Goal: Task Accomplishment & Management: Manage account settings

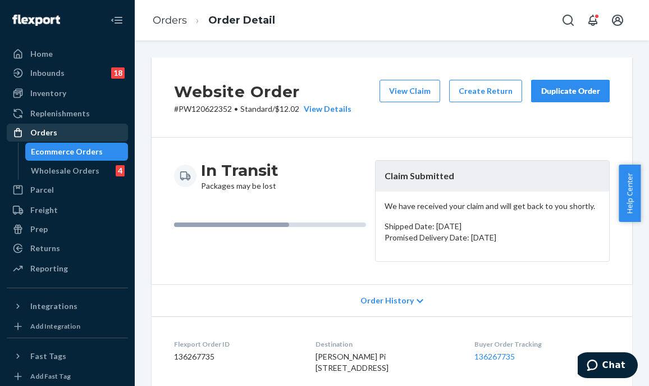
scroll to position [602, 0]
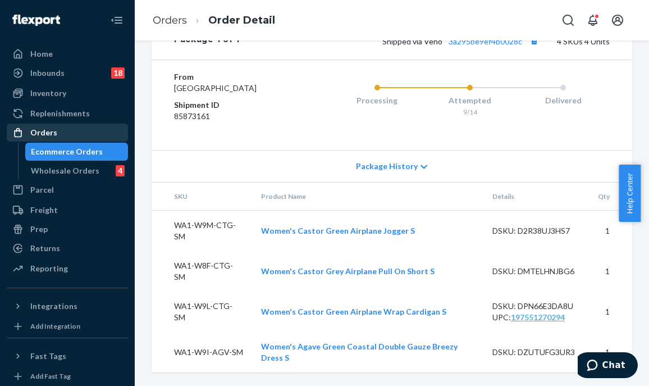
click at [67, 134] on div "Orders" at bounding box center [67, 133] width 119 height 16
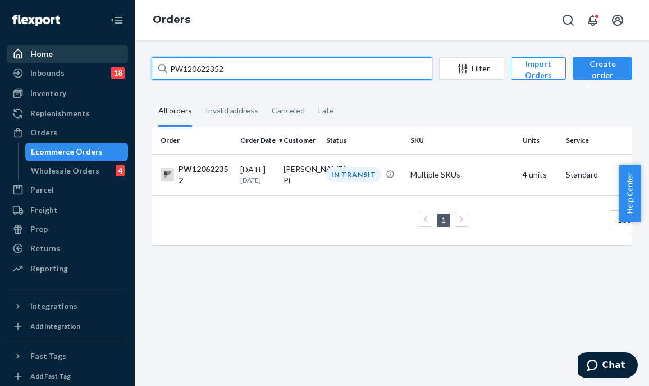
drag, startPoint x: 222, startPoint y: 67, endPoint x: 58, endPoint y: 62, distance: 163.6
click at [58, 62] on div "Home Inbounds 18 Shipping Plans Problems 18 Inventory Products Branded Packagin…" at bounding box center [324, 193] width 649 height 386
paste input "45889"
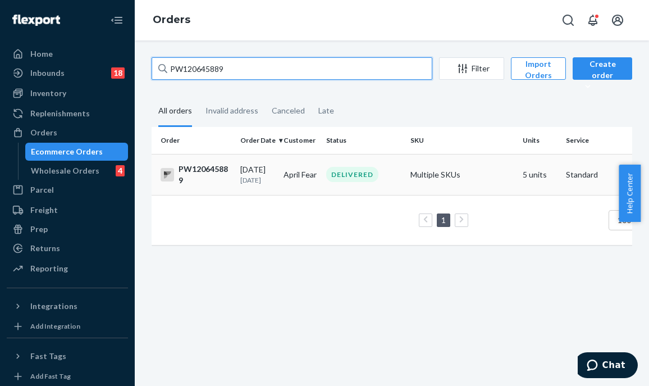
type input "PW120645889"
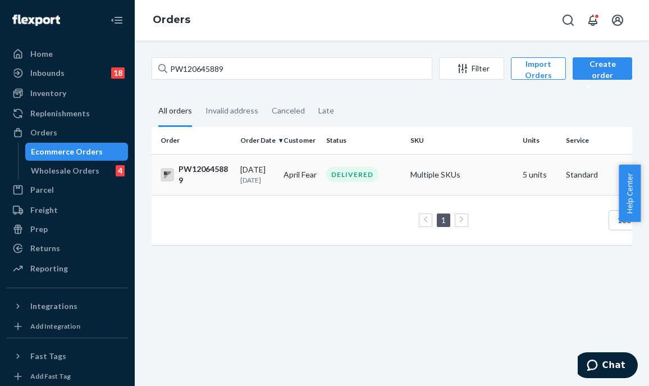
click at [312, 168] on td "April Fear" at bounding box center [300, 174] width 43 height 41
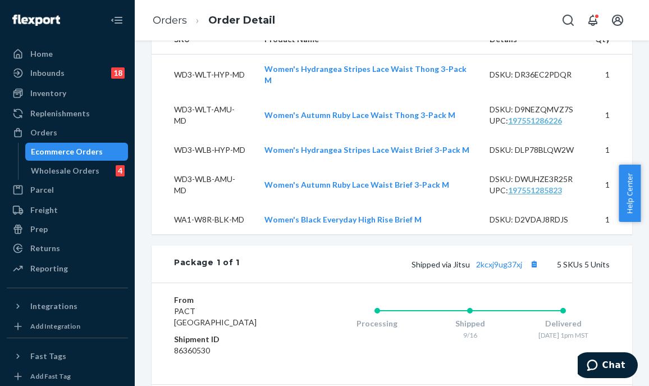
scroll to position [262, 0]
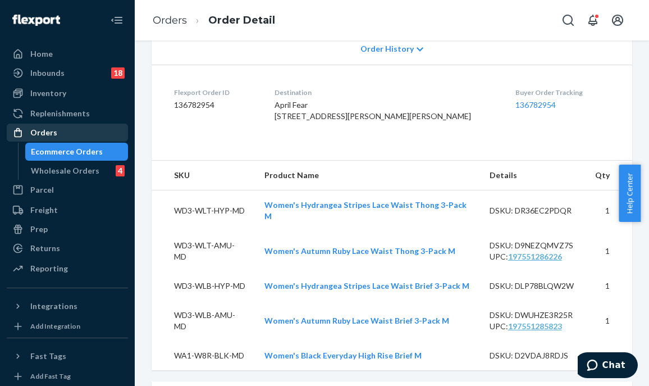
click at [76, 135] on div "Orders" at bounding box center [67, 133] width 119 height 16
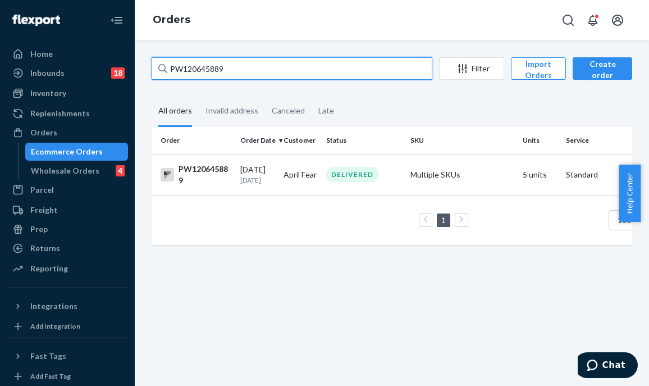
drag, startPoint x: 234, startPoint y: 69, endPoint x: 175, endPoint y: 68, distance: 59.0
click at [175, 68] on input "PW120645889" at bounding box center [292, 68] width 281 height 22
type input "P"
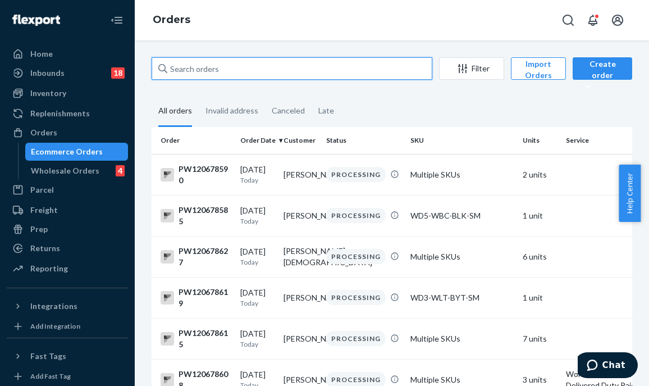
paste input "PW120659988"
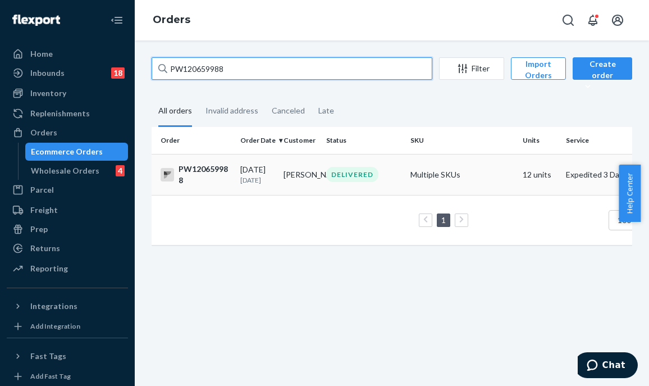
type input "PW120659988"
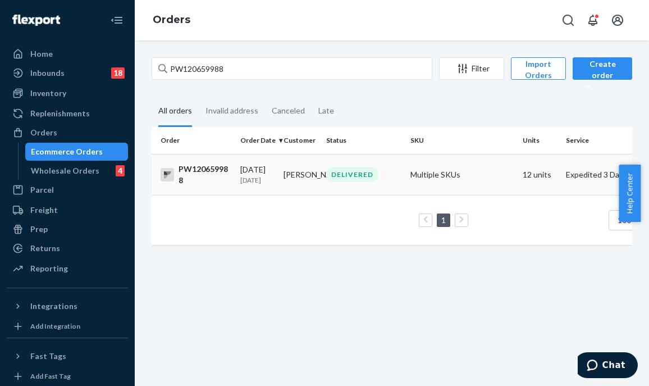
click at [330, 170] on div "DELIVERED" at bounding box center [352, 174] width 52 height 15
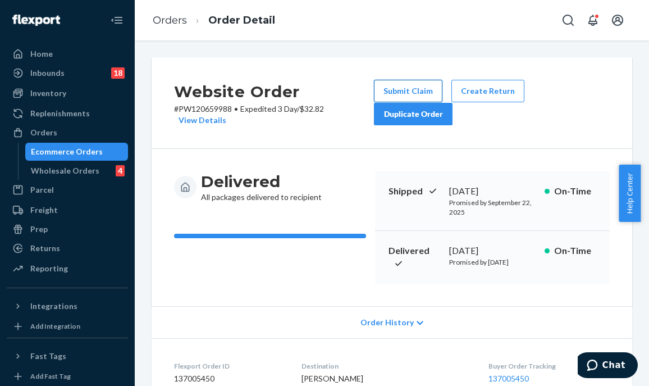
click at [411, 89] on button "Submit Claim" at bounding box center [408, 91] width 69 height 22
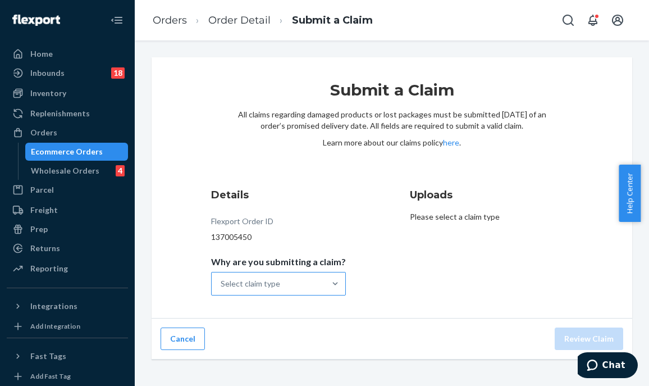
click at [295, 280] on div "Select claim type" at bounding box center [268, 283] width 113 height 22
click at [222, 280] on input "Why are you submitting a claim? Select claim type" at bounding box center [221, 283] width 1 height 11
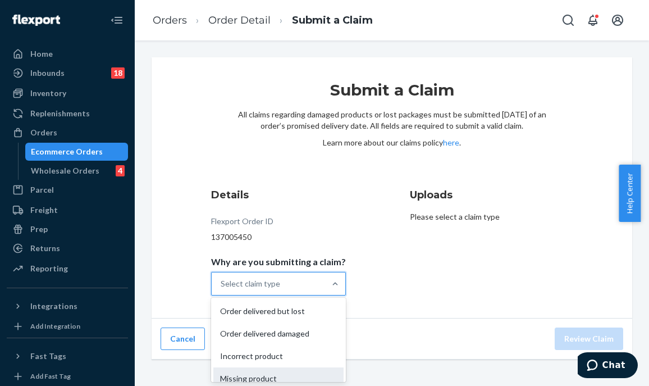
click at [311, 375] on div "Missing product" at bounding box center [279, 378] width 130 height 22
click at [222, 289] on input "Why are you submitting a claim? option Missing product focused, 4 of 4. 4 resul…" at bounding box center [221, 283] width 1 height 11
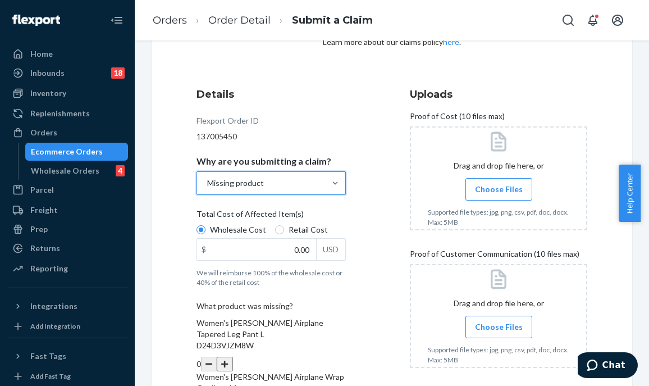
scroll to position [169, 0]
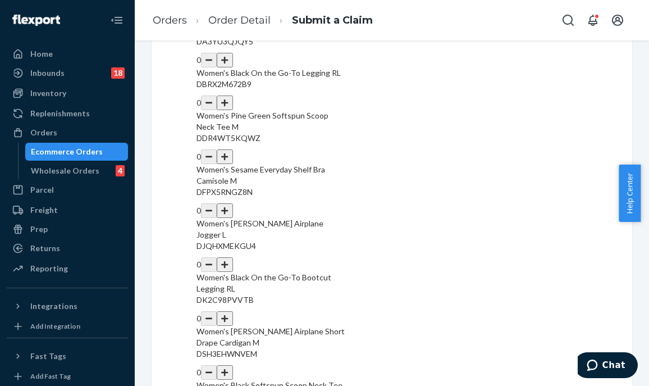
scroll to position [618, 0]
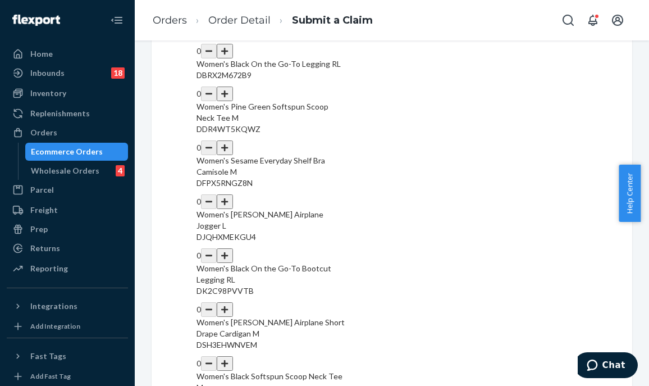
click at [233, 194] on button "button" at bounding box center [225, 201] width 16 height 15
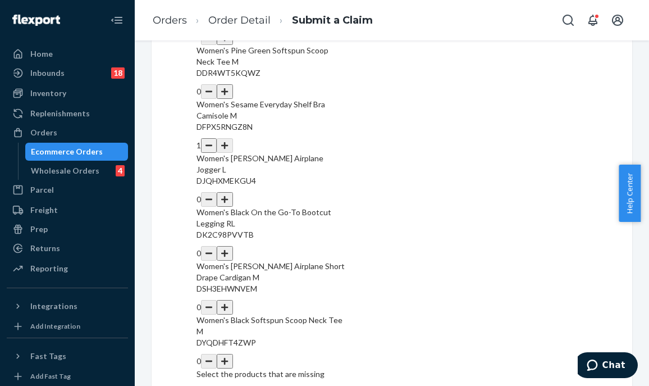
click at [233, 246] on button "button" at bounding box center [225, 253] width 16 height 15
click at [233, 354] on button "button" at bounding box center [225, 361] width 16 height 15
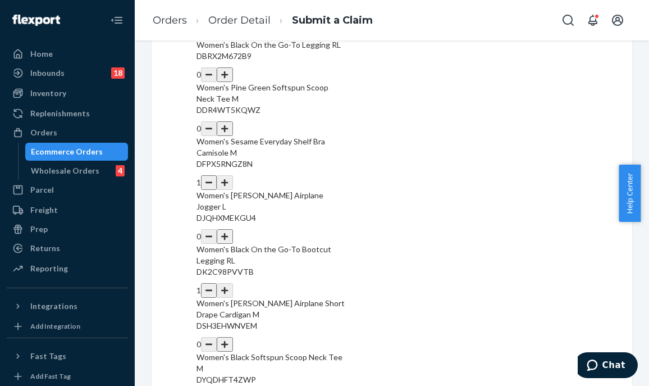
scroll to position [618, 0]
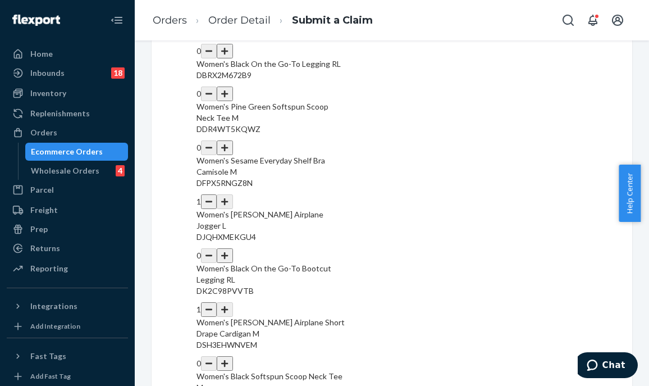
click at [233, 356] on button "button" at bounding box center [225, 363] width 16 height 15
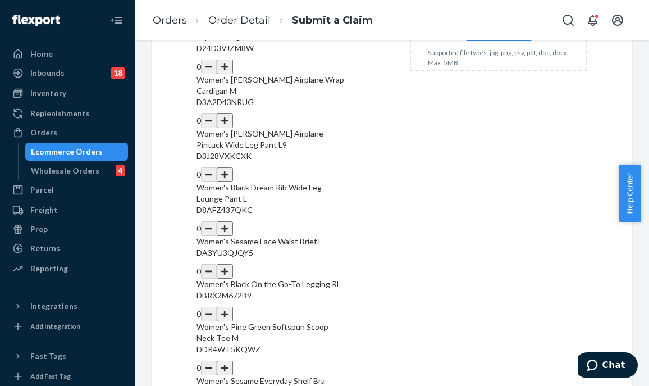
scroll to position [393, 0]
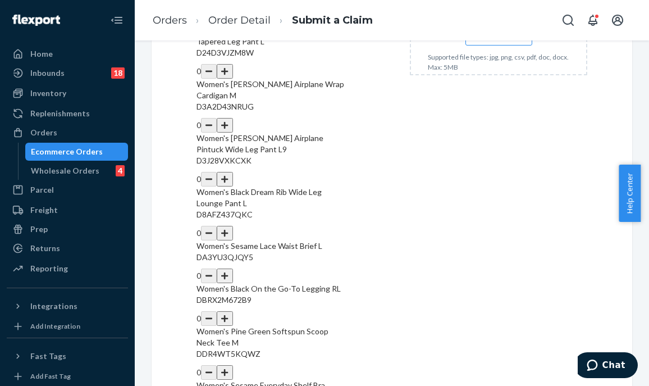
click at [233, 226] on button "button" at bounding box center [225, 233] width 16 height 15
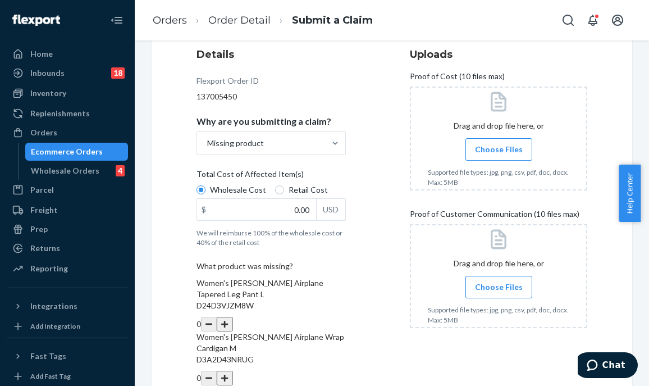
scroll to position [15, 0]
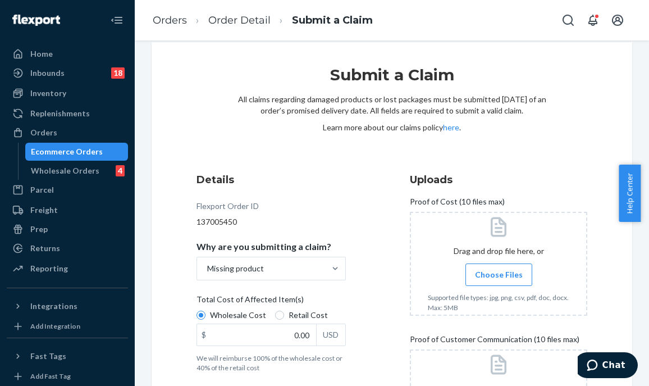
click at [493, 275] on span "Choose Files" at bounding box center [499, 274] width 48 height 11
click at [499, 275] on input "Choose Files" at bounding box center [499, 275] width 1 height 12
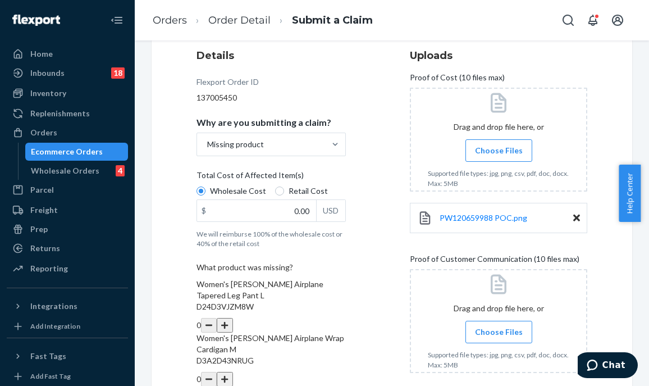
scroll to position [184, 0]
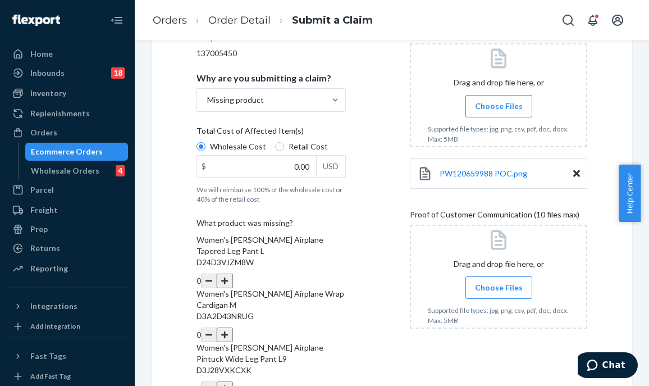
click at [590, 250] on div "Submit a Claim All claims regarding damaged products or lost packages must be s…" at bounding box center [392, 386] width 481 height 1025
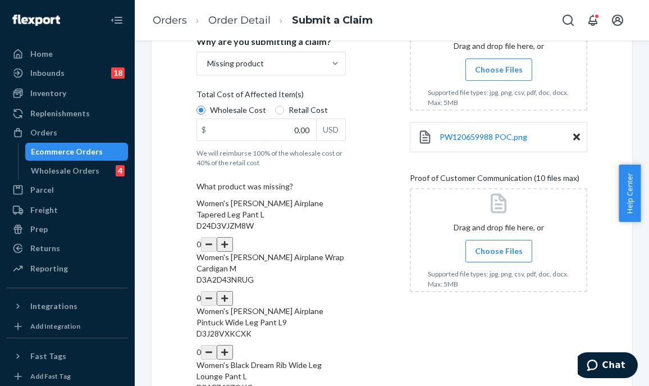
scroll to position [240, 0]
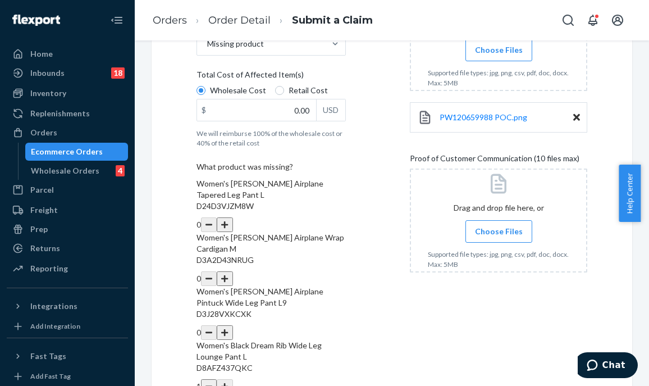
click at [494, 227] on span "Choose Files" at bounding box center [499, 231] width 48 height 11
click at [499, 227] on input "Choose Files" at bounding box center [499, 231] width 1 height 12
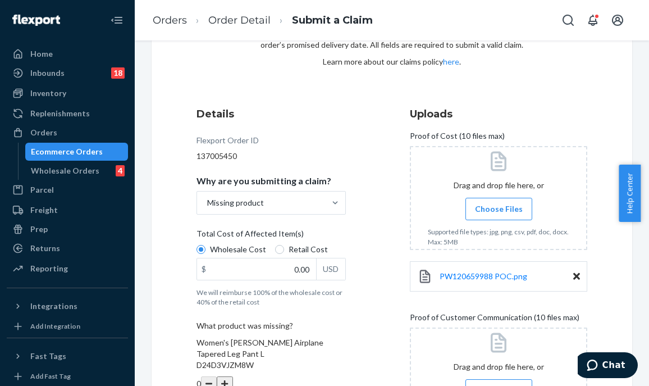
scroll to position [128, 0]
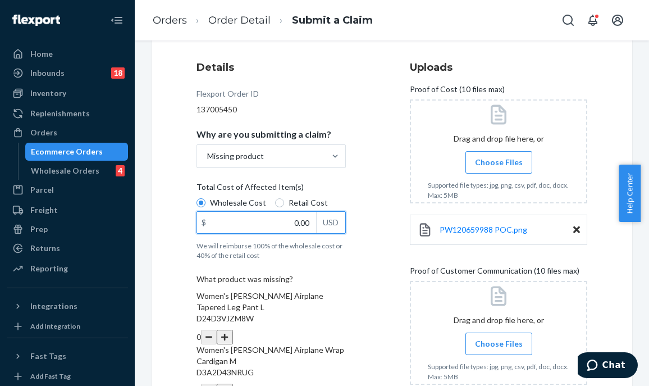
click at [284, 223] on input "0.00" at bounding box center [256, 222] width 119 height 21
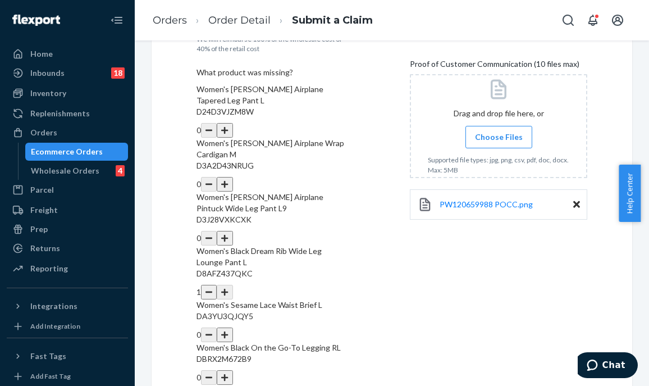
scroll to position [465, 0]
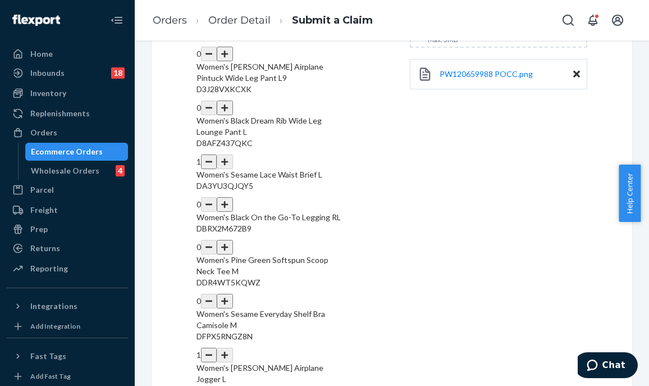
type input "214.00"
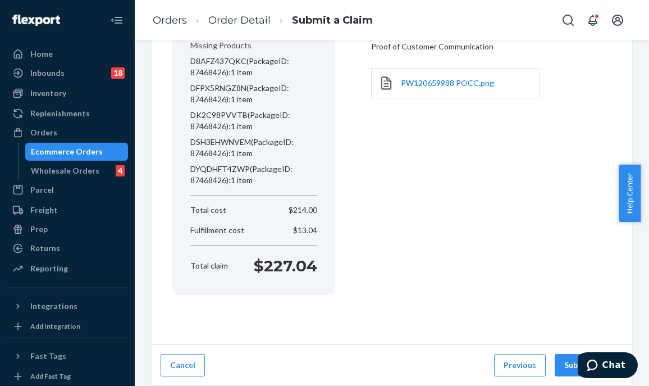
scroll to position [202, 0]
click at [560, 364] on button "Submit Claim" at bounding box center [589, 366] width 69 height 22
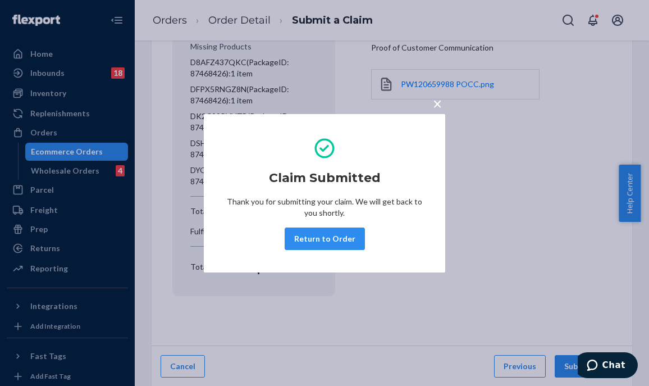
drag, startPoint x: 323, startPoint y: 245, endPoint x: 317, endPoint y: 242, distance: 6.6
click at [323, 245] on button "Return to Order" at bounding box center [325, 239] width 80 height 22
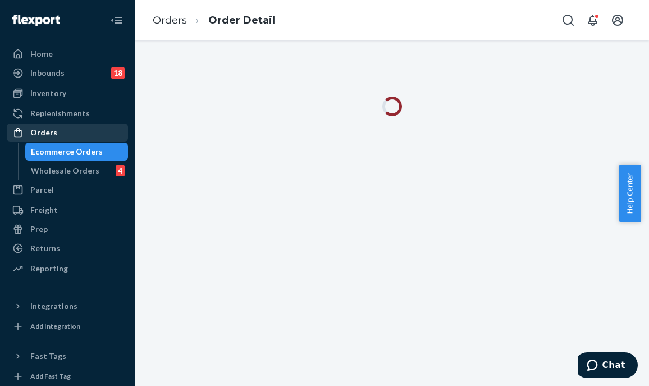
click at [38, 129] on div "Orders" at bounding box center [43, 132] width 27 height 11
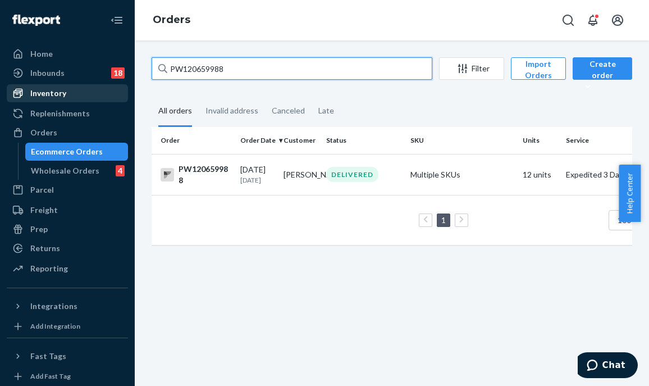
drag, startPoint x: 279, startPoint y: 73, endPoint x: 67, endPoint y: 85, distance: 211.6
click at [67, 85] on div "Home Inbounds 18 Shipping Plans Problems 18 Inventory Products Branded Packagin…" at bounding box center [324, 193] width 649 height 386
paste input "[PERSON_NAME]"
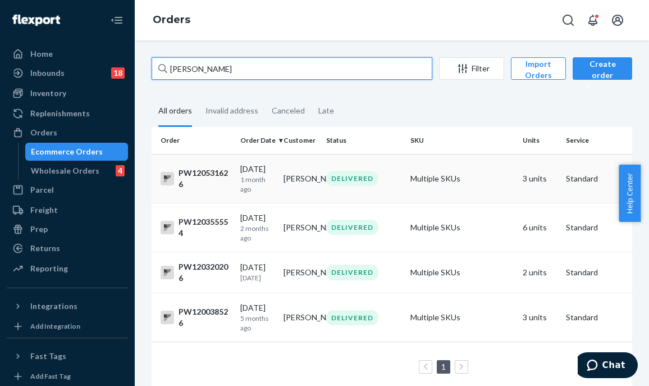
type input "[PERSON_NAME]"
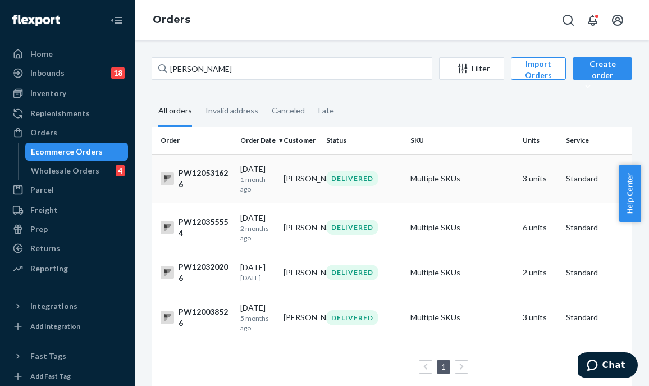
click at [373, 181] on div "DELIVERED" at bounding box center [352, 178] width 52 height 15
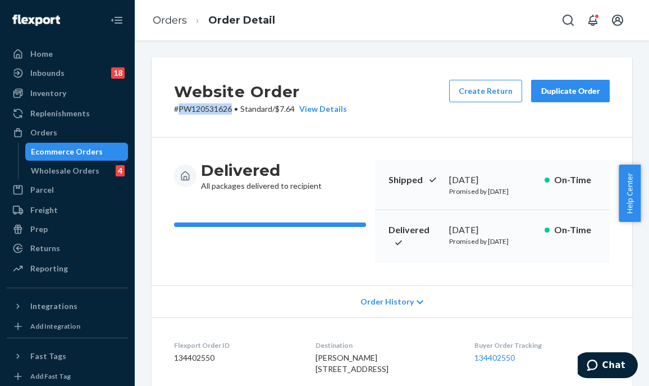
drag, startPoint x: 231, startPoint y: 108, endPoint x: 178, endPoint y: 112, distance: 52.9
click at [178, 112] on p "# PW120531626 • Standard / $7.64 View Details" at bounding box center [260, 108] width 173 height 11
copy p "PW120531626"
click at [52, 134] on div "Orders" at bounding box center [43, 132] width 27 height 11
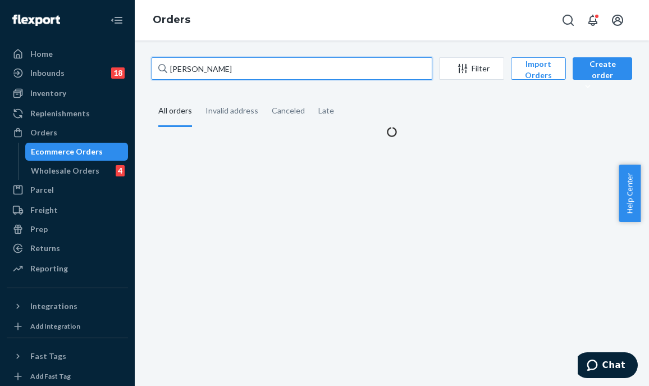
drag, startPoint x: 229, startPoint y: 73, endPoint x: 163, endPoint y: 72, distance: 65.7
click at [117, 66] on div "Home Inbounds 18 Shipping Plans Problems 18 Inventory Products Branded Packagin…" at bounding box center [324, 193] width 649 height 386
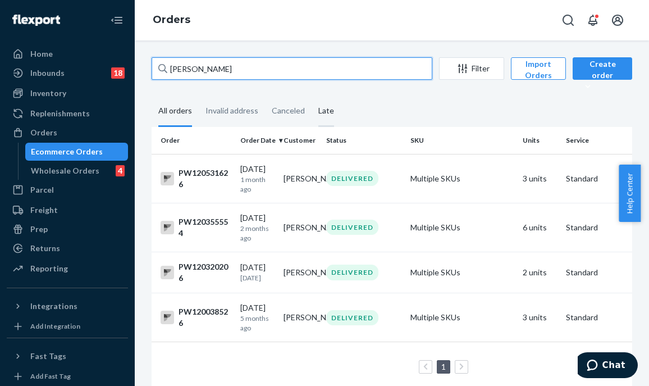
paste input "PW120670341"
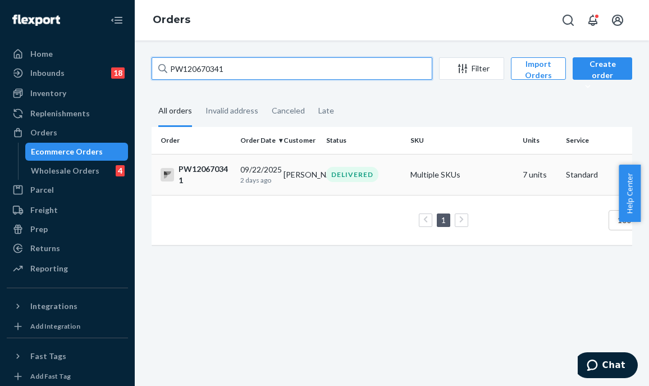
type input "PW120670341"
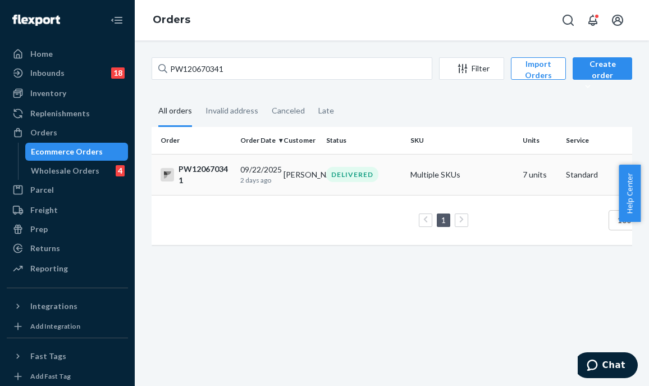
click at [350, 187] on td "DELIVERED" at bounding box center [364, 174] width 84 height 41
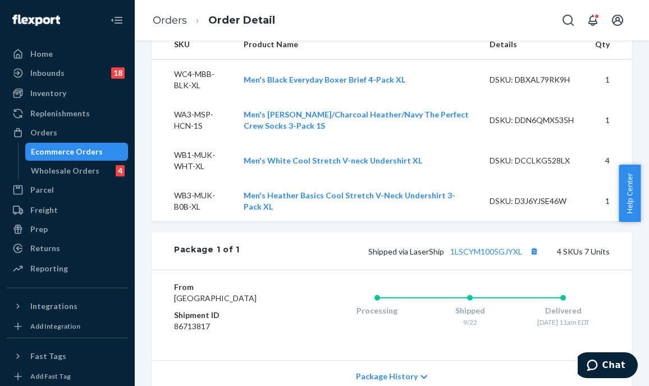
scroll to position [642, 0]
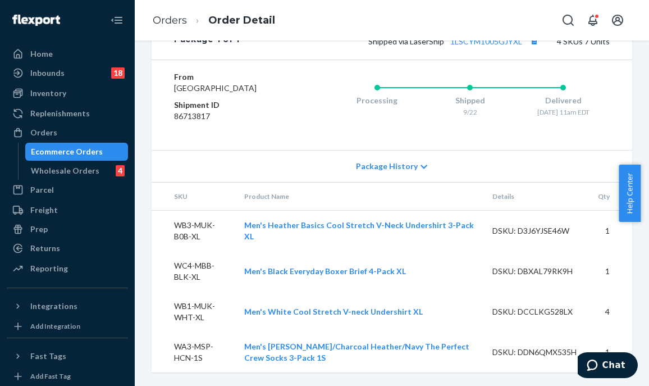
click at [232, 288] on td "WC4-MBB-BLK-XL" at bounding box center [194, 271] width 84 height 40
click at [197, 270] on td "WC4-MBB-BLK-XL" at bounding box center [194, 271] width 84 height 40
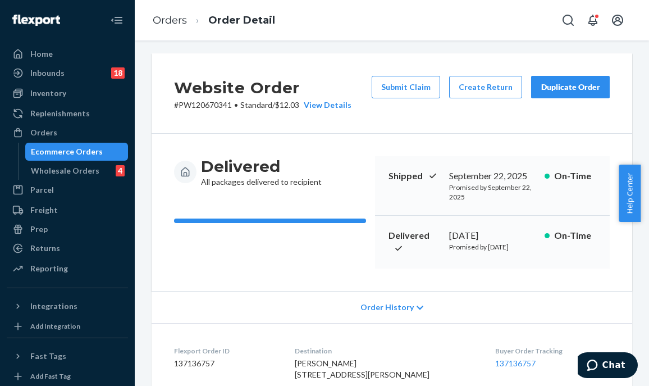
scroll to position [0, 0]
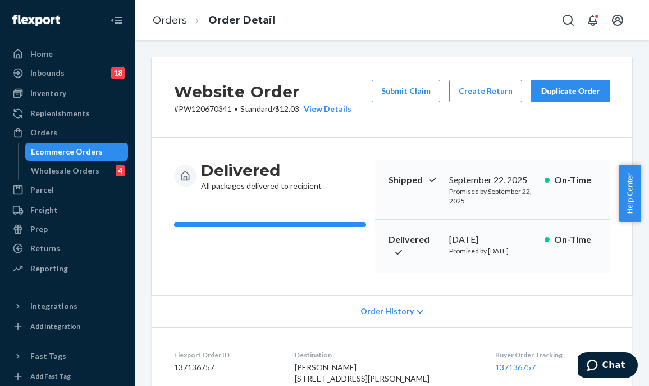
click at [231, 109] on p "# PW120670341 • Standard / $12.03 View Details" at bounding box center [263, 108] width 178 height 11
drag, startPoint x: 233, startPoint y: 109, endPoint x: 178, endPoint y: 107, distance: 55.1
click at [178, 107] on p "# PW120670341 • Standard / $12.03 View Details" at bounding box center [263, 108] width 178 height 11
copy p "PW120670341"
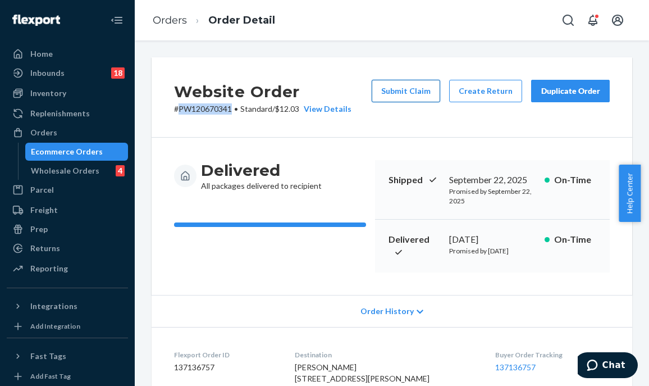
click at [408, 89] on button "Submit Claim" at bounding box center [406, 91] width 69 height 22
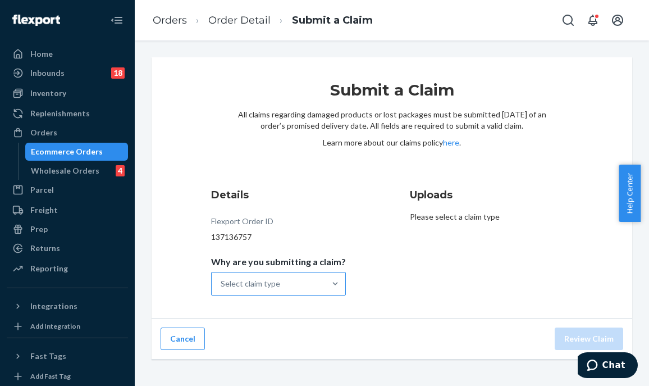
click at [261, 288] on div "Select claim type" at bounding box center [251, 283] width 60 height 11
click at [222, 288] on input "Why are you submitting a claim? Select claim type" at bounding box center [221, 283] width 1 height 11
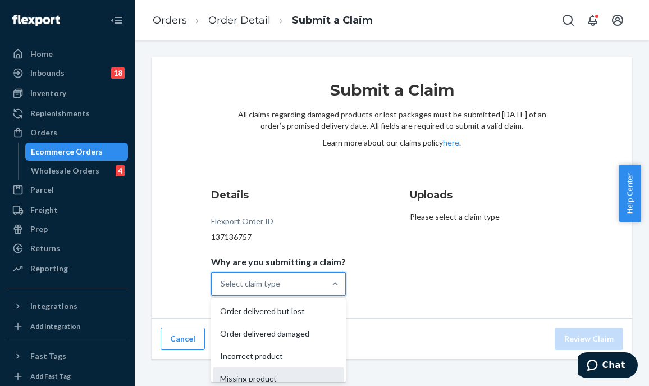
click at [297, 375] on div "Missing product" at bounding box center [279, 378] width 130 height 22
click at [222, 289] on input "Why are you submitting a claim? option Missing product focused, 4 of 4. 4 resul…" at bounding box center [221, 283] width 1 height 11
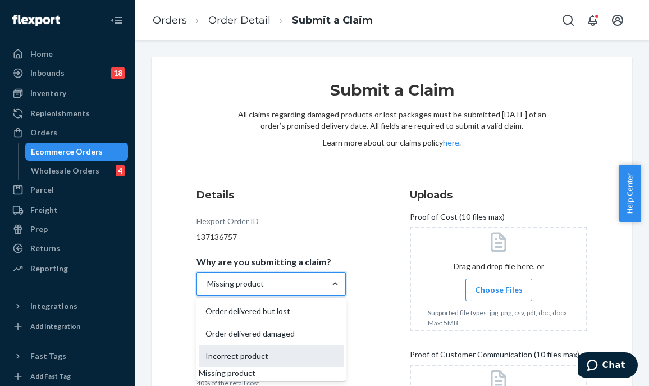
scroll to position [10, 0]
click at [288, 348] on div "Incorrect product" at bounding box center [271, 356] width 145 height 22
click at [207, 289] on input "Why are you submitting a claim? option Missing product, selected. option Incorr…" at bounding box center [206, 283] width 1 height 11
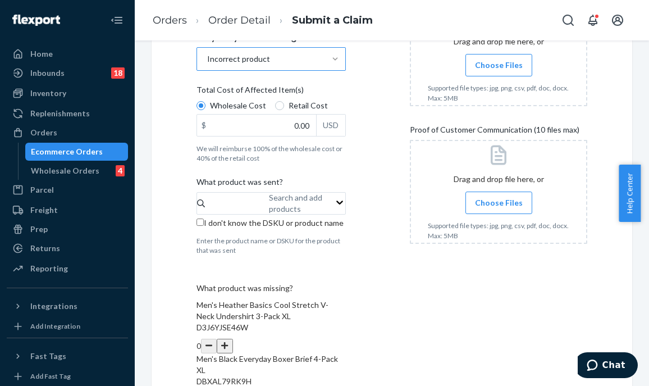
click at [499, 58] on label "Choose Files" at bounding box center [499, 65] width 67 height 22
click at [499, 59] on input "Choose Files" at bounding box center [499, 65] width 1 height 12
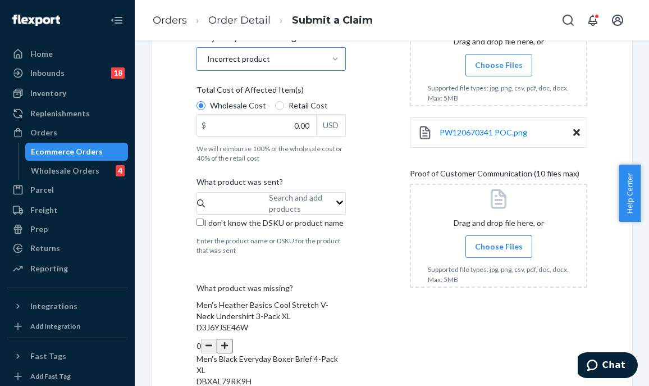
click at [490, 246] on span "Choose Files" at bounding box center [499, 246] width 48 height 11
click at [499, 246] on input "Choose Files" at bounding box center [499, 246] width 1 height 12
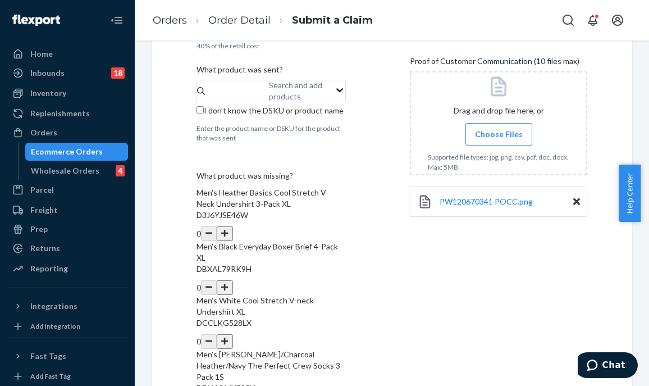
scroll to position [169, 0]
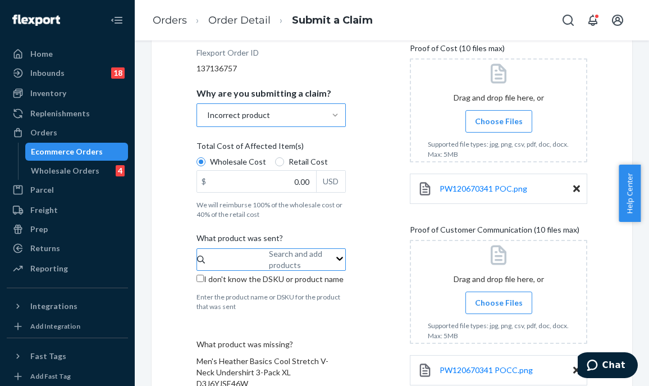
click at [269, 258] on div "Search and add products" at bounding box center [307, 259] width 76 height 22
click at [269, 258] on input "Search and add products" at bounding box center [269, 259] width 1 height 11
type input "W"
type input "PERFECT CREW"
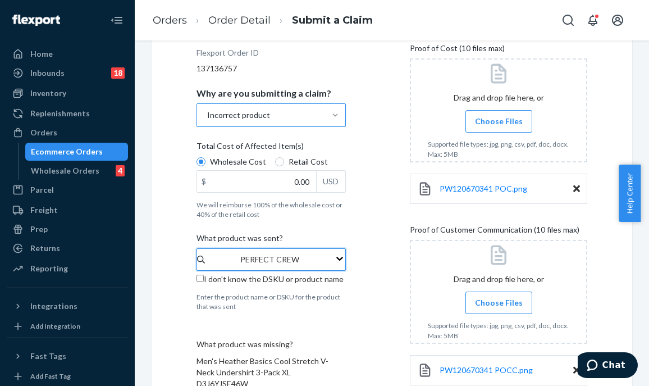
click at [297, 265] on input "PERFECT CREW" at bounding box center [269, 259] width 59 height 11
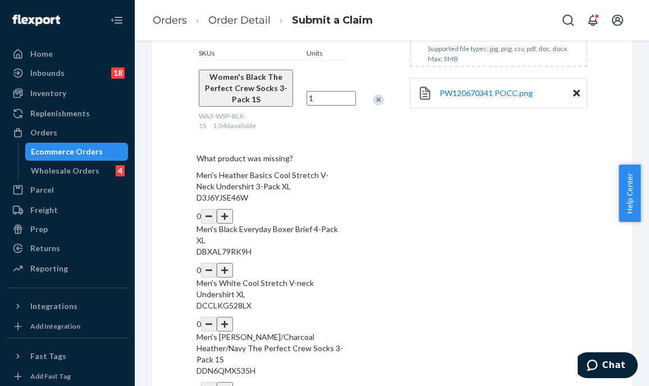
scroll to position [465, 0]
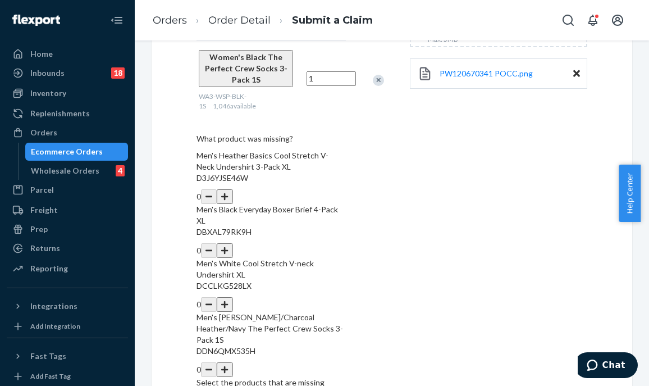
click at [233, 297] on button "button" at bounding box center [225, 304] width 16 height 15
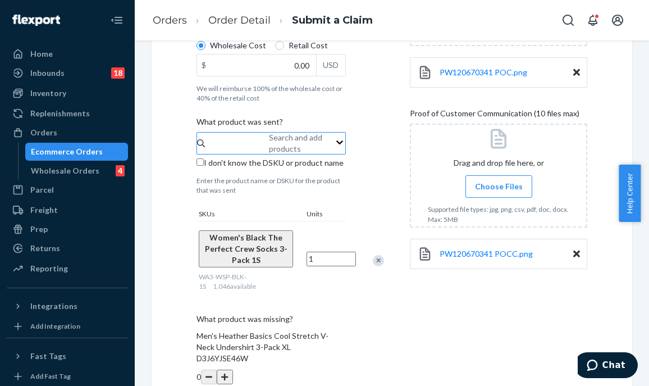
scroll to position [240, 0]
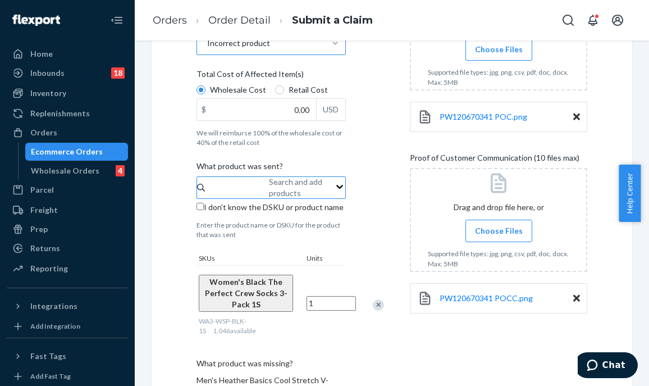
click at [269, 188] on div "Search and add products" at bounding box center [307, 187] width 76 height 22
click at [269, 188] on input "Search and add products" at bounding box center [269, 187] width 1 height 11
click at [301, 112] on input "0.00" at bounding box center [256, 109] width 119 height 21
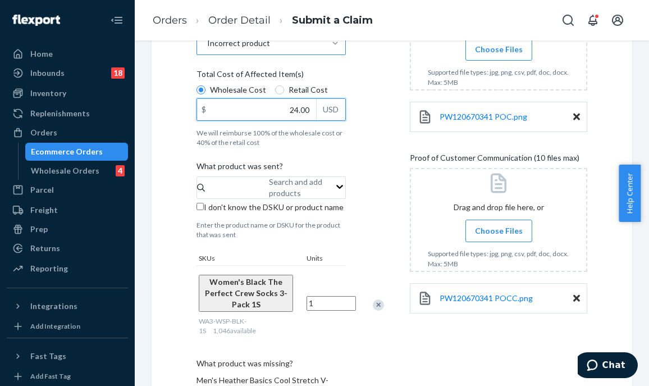
type input "24.00"
click at [434, 264] on div at bounding box center [499, 220] width 178 height 104
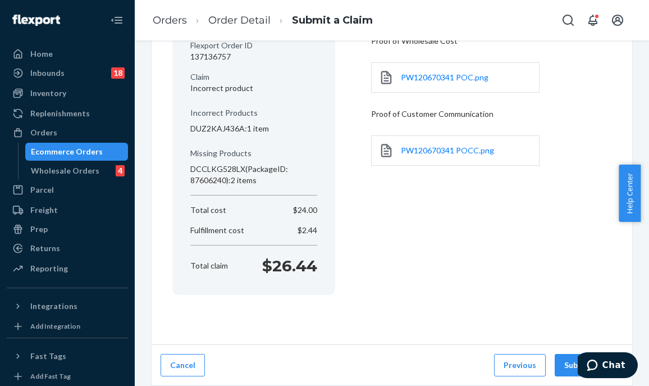
scroll to position [135, 0]
click at [562, 357] on button "Submit Claim" at bounding box center [589, 366] width 69 height 22
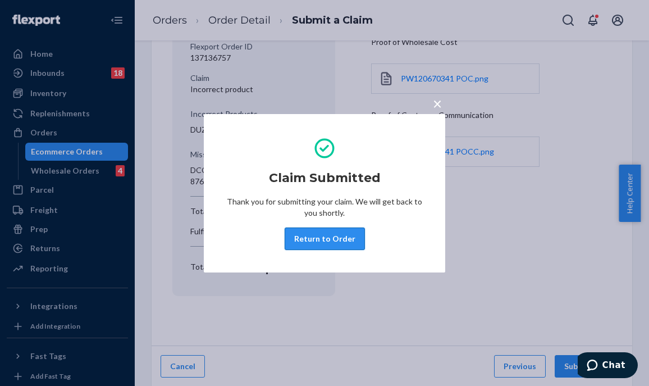
click at [331, 238] on button "Return to Order" at bounding box center [325, 239] width 80 height 22
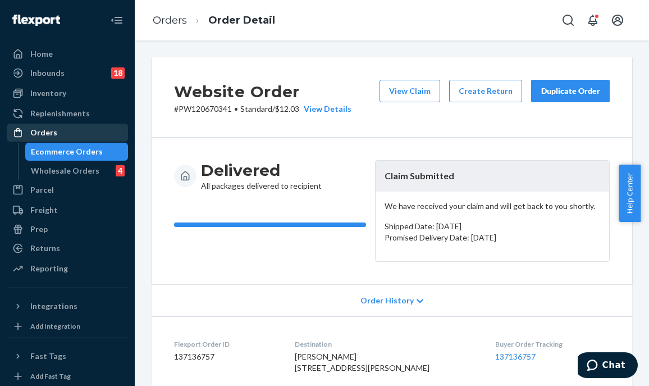
click at [79, 132] on div "Orders" at bounding box center [67, 133] width 119 height 16
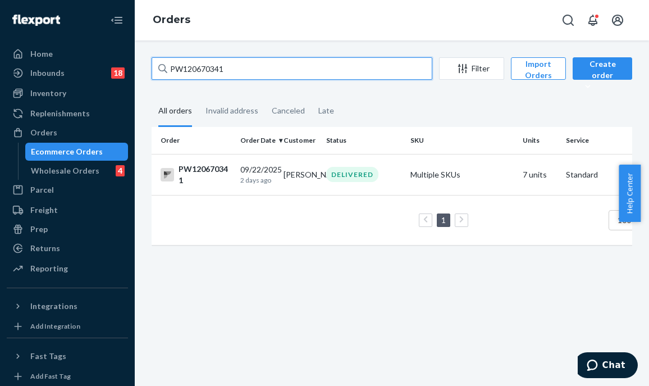
drag, startPoint x: 240, startPoint y: 71, endPoint x: 152, endPoint y: 71, distance: 88.8
click at [152, 71] on input "PW120670341" at bounding box center [292, 68] width 281 height 22
paste input "66398"
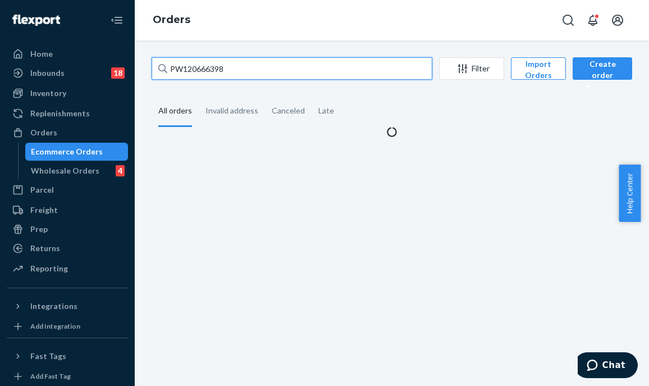
type input "PW120666398"
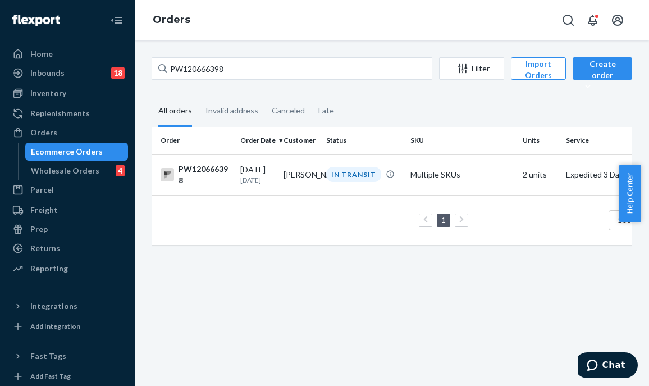
click at [305, 178] on td "[PERSON_NAME]" at bounding box center [300, 174] width 43 height 41
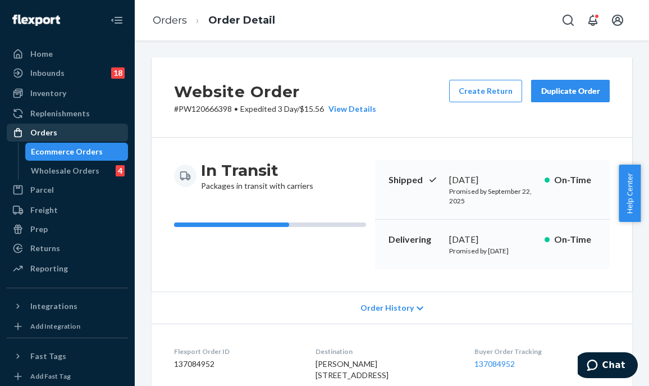
click at [67, 125] on div "Orders" at bounding box center [67, 133] width 119 height 16
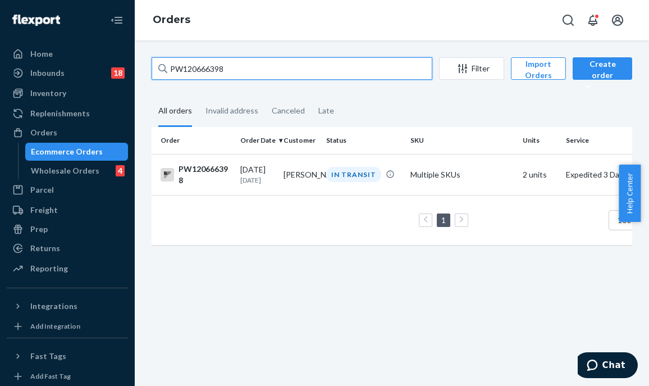
drag, startPoint x: 244, startPoint y: 70, endPoint x: 157, endPoint y: 65, distance: 87.8
click at [157, 65] on input "PW120666398" at bounding box center [292, 68] width 281 height 22
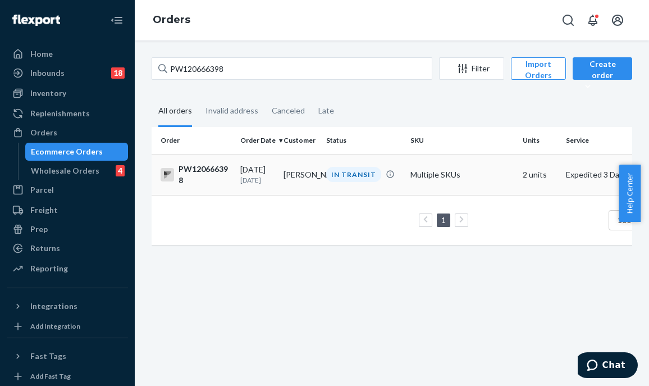
click at [308, 176] on td "[PERSON_NAME]" at bounding box center [300, 174] width 43 height 41
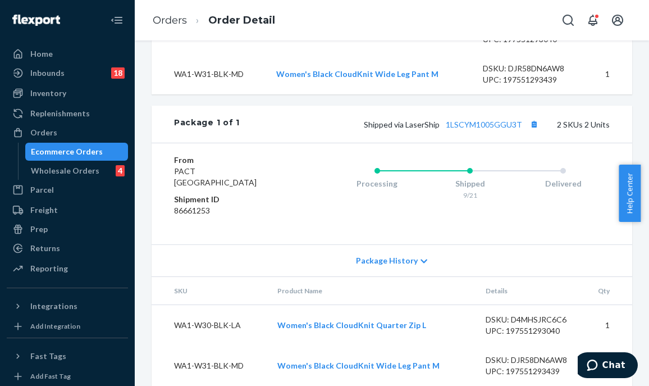
scroll to position [480, 0]
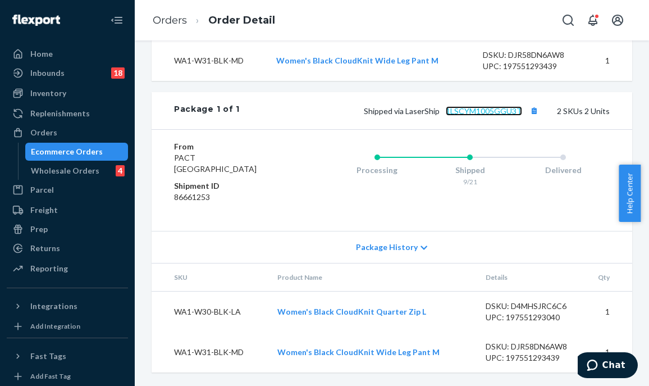
click at [479, 110] on link "1LSCYM1005GGU3T" at bounding box center [484, 111] width 76 height 10
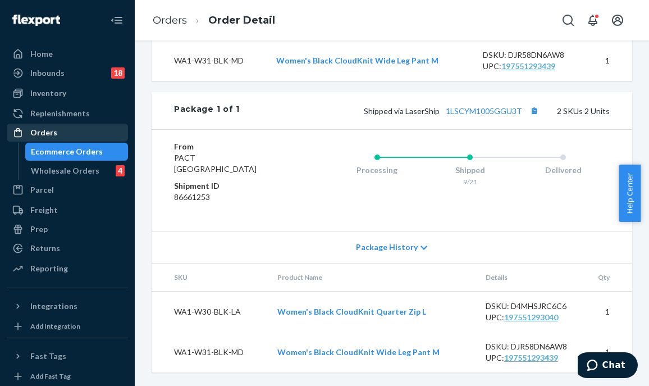
click at [89, 140] on div "Orders" at bounding box center [67, 133] width 119 height 16
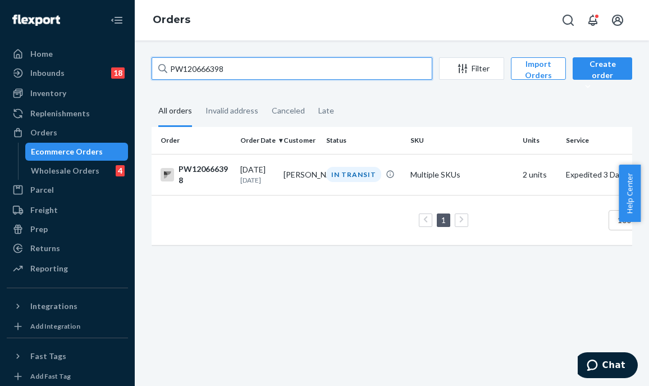
drag, startPoint x: 249, startPoint y: 75, endPoint x: 169, endPoint y: 75, distance: 80.9
click at [169, 75] on input "PW120666398" at bounding box center [292, 68] width 281 height 22
paste input "PW120652559"
type input "PW120652559"
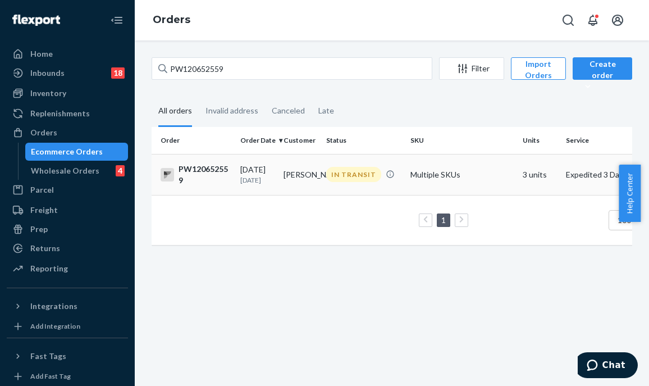
click at [317, 179] on td "[PERSON_NAME]" at bounding box center [300, 174] width 43 height 41
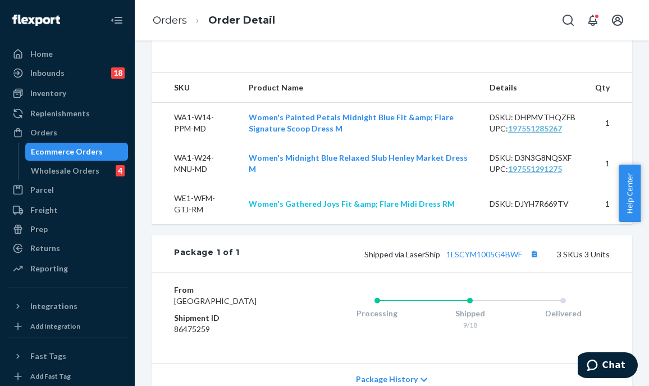
scroll to position [561, 0]
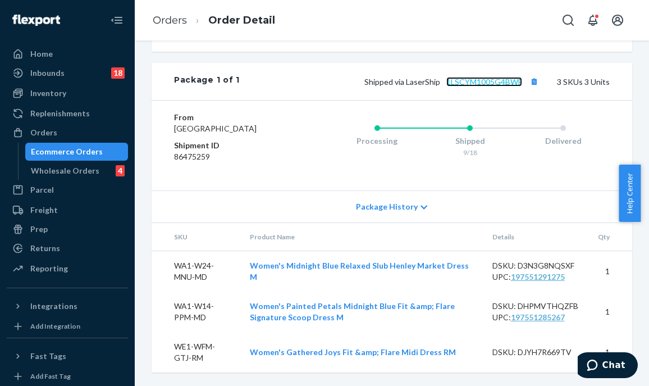
click at [468, 77] on link "1LSCYM1005G4BWF" at bounding box center [485, 82] width 76 height 10
